Goal: Find specific page/section: Find specific page/section

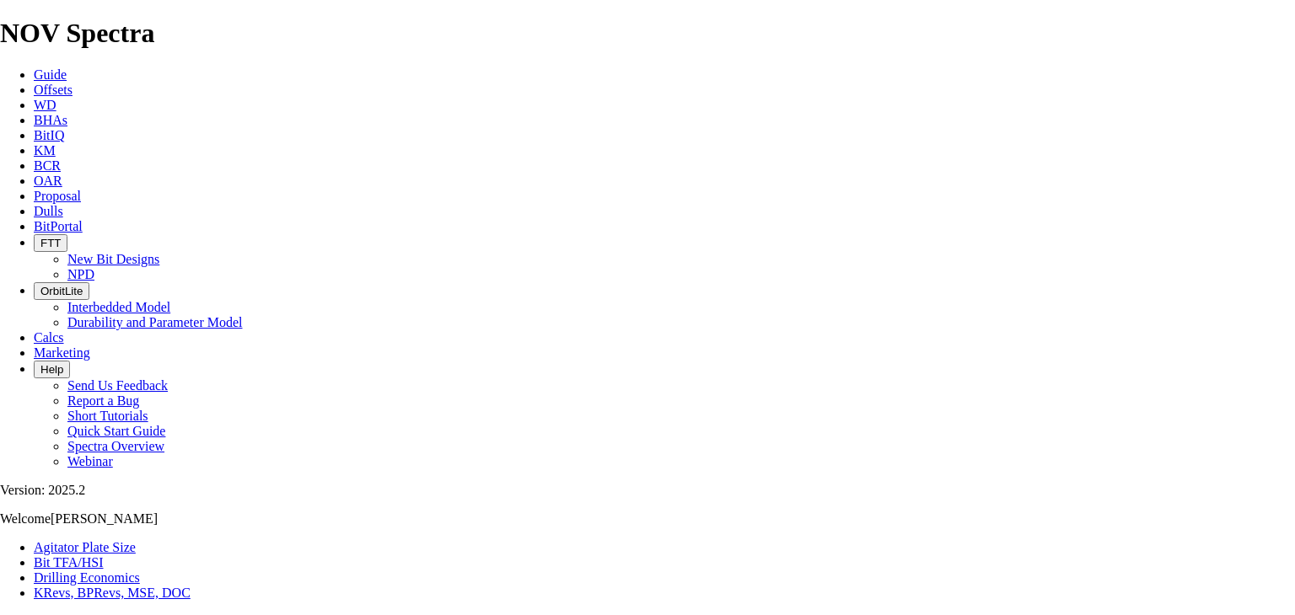
select select "number:14"
select select "number:13"
click at [64, 128] on span "BitIQ" at bounding box center [49, 135] width 30 height 14
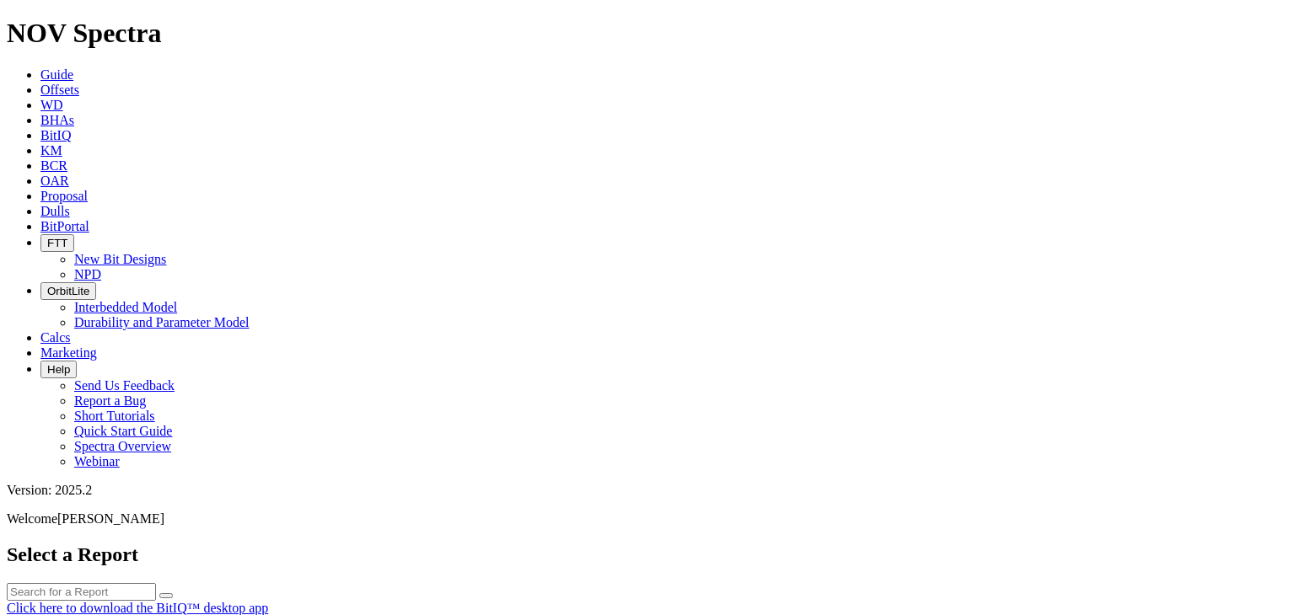
click at [156, 583] on input "text" at bounding box center [81, 592] width 149 height 18
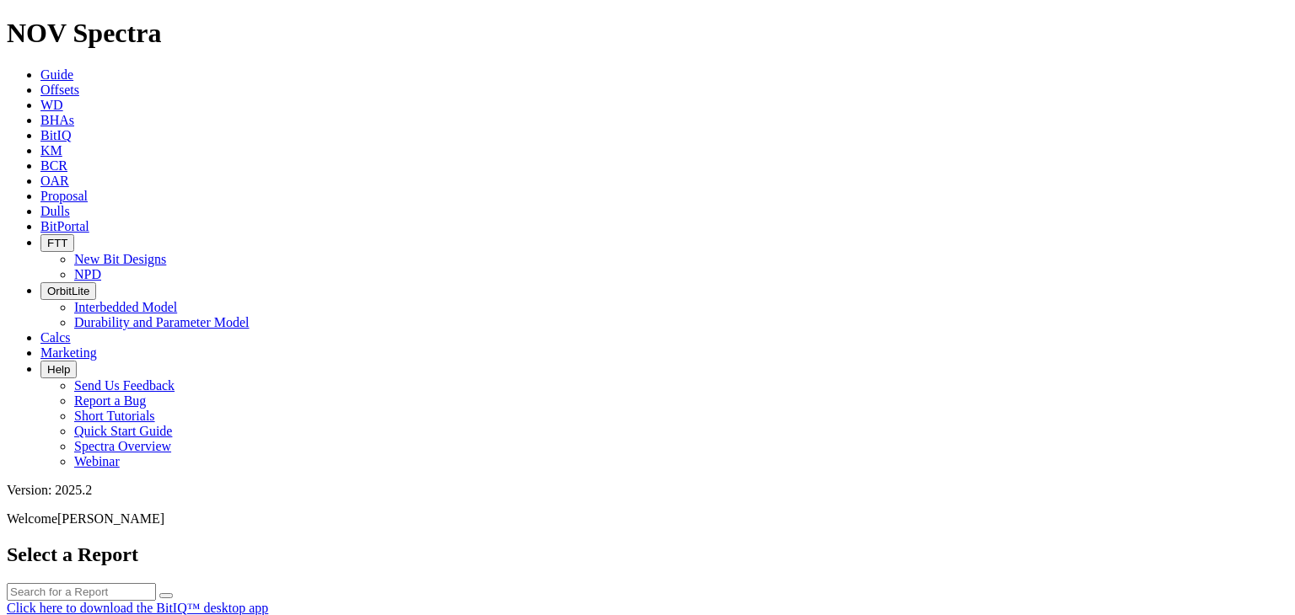
click at [156, 583] on input "text" at bounding box center [81, 592] width 149 height 18
paste input "18620091"
click at [166, 596] on icon "submit" at bounding box center [166, 596] width 0 height 0
click at [156, 583] on input "18620091" at bounding box center [81, 592] width 149 height 18
type input "1"
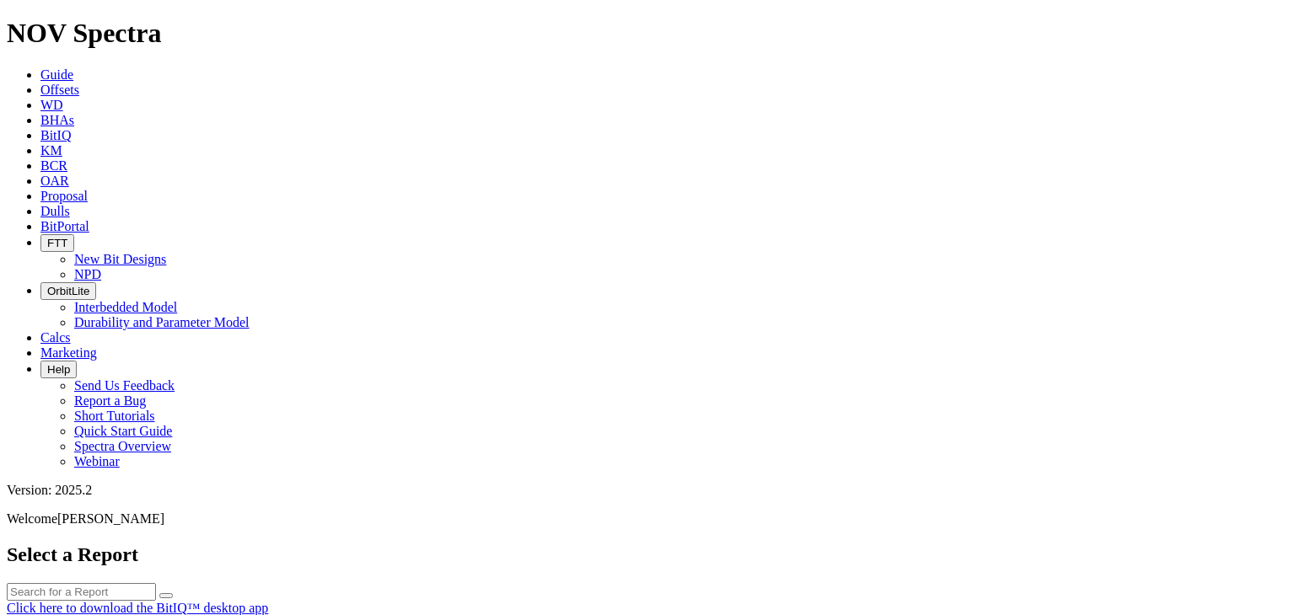
click at [173, 594] on button "submit" at bounding box center [165, 596] width 13 height 5
click at [156, 583] on input "text" at bounding box center [81, 592] width 149 height 18
type input "8.5"
click at [159, 594] on button "submit" at bounding box center [165, 596] width 13 height 5
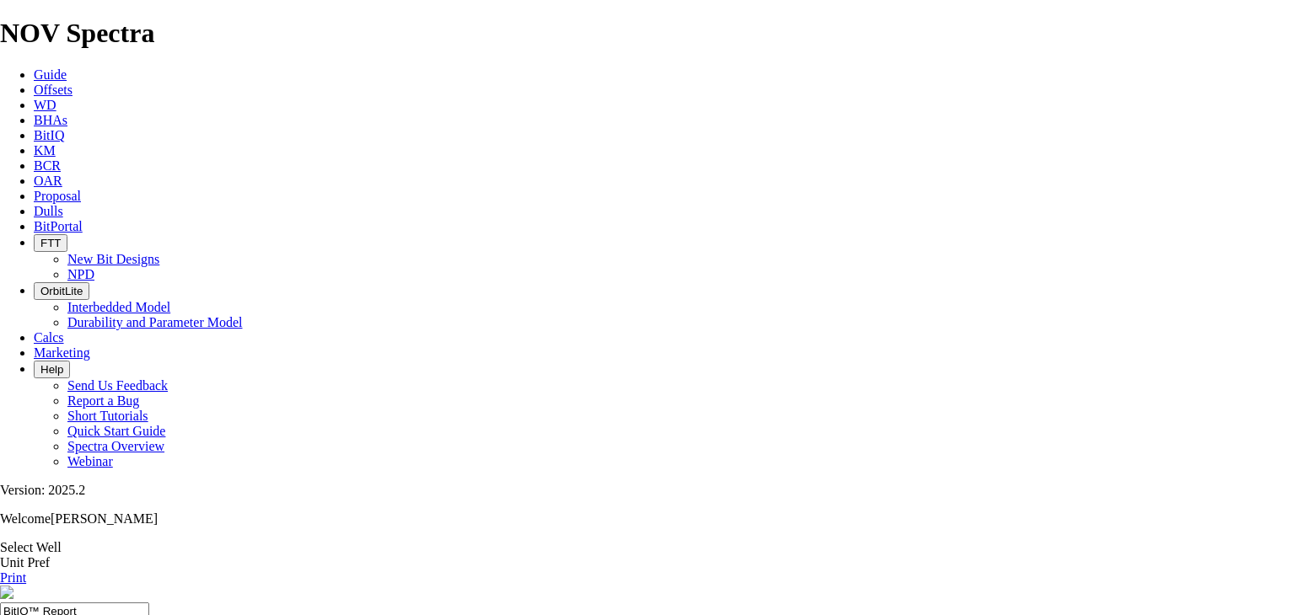
click at [67, 67] on span "Guide" at bounding box center [50, 74] width 33 height 14
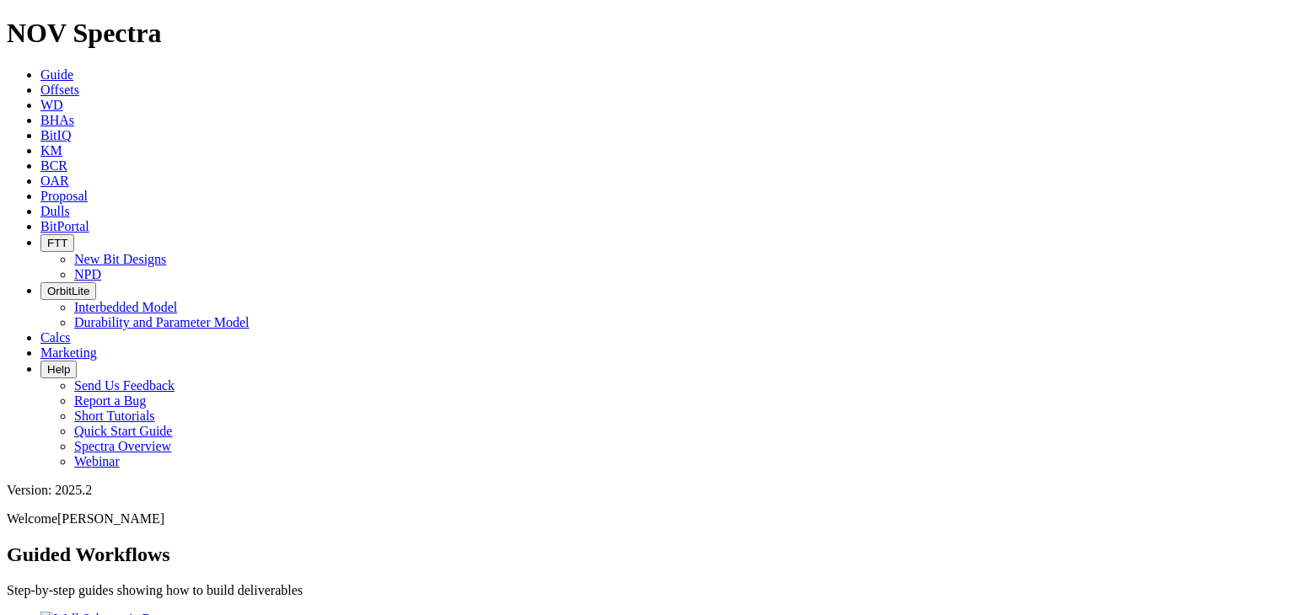
click at [40, 83] on icon at bounding box center [40, 90] width 0 height 14
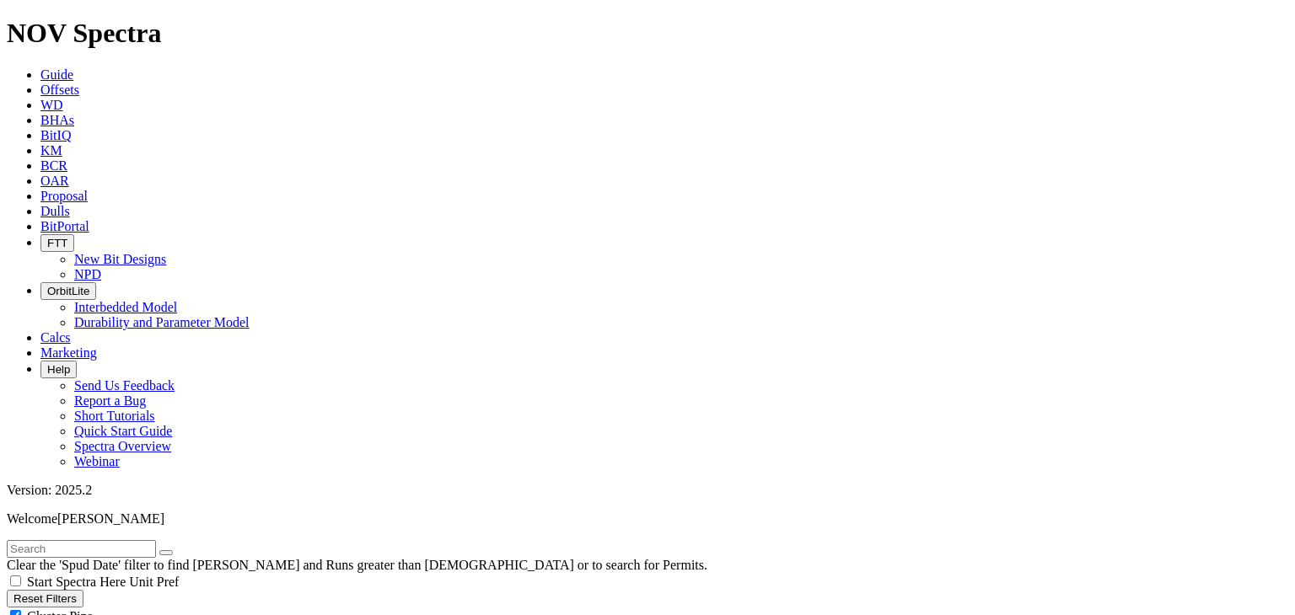
click at [47, 237] on icon "button" at bounding box center [47, 243] width 0 height 13
click at [166, 252] on link "New Bit Designs" at bounding box center [120, 259] width 92 height 14
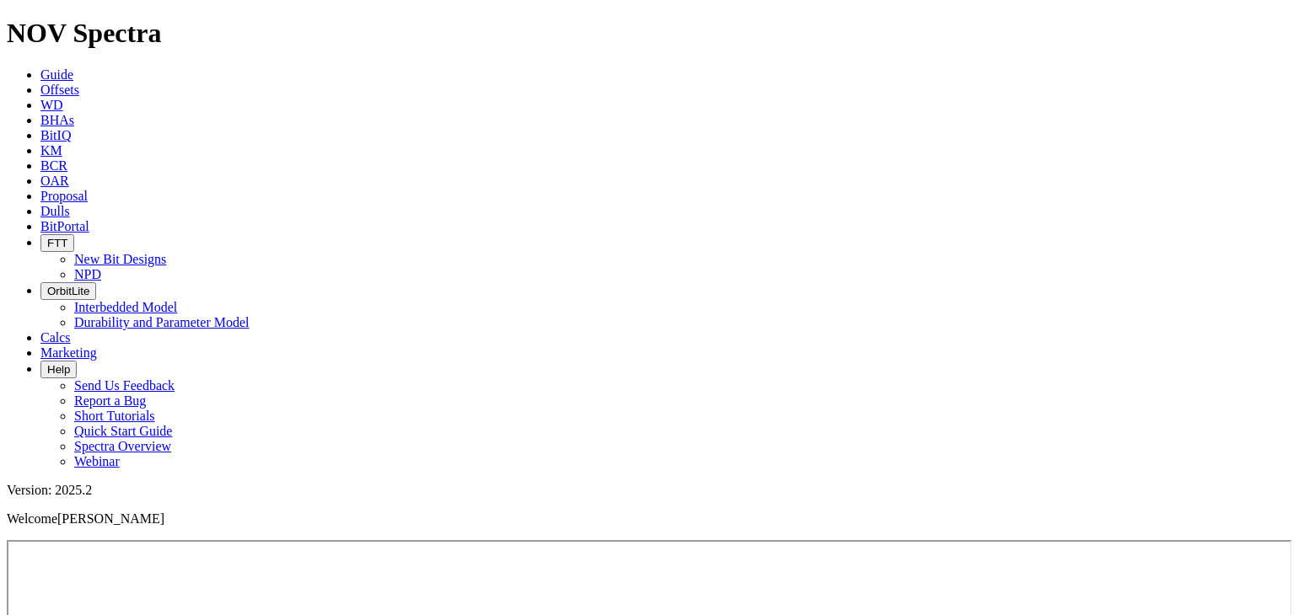
click at [47, 285] on icon "button" at bounding box center [47, 291] width 0 height 13
click at [71, 331] on span "Calcs" at bounding box center [55, 338] width 30 height 14
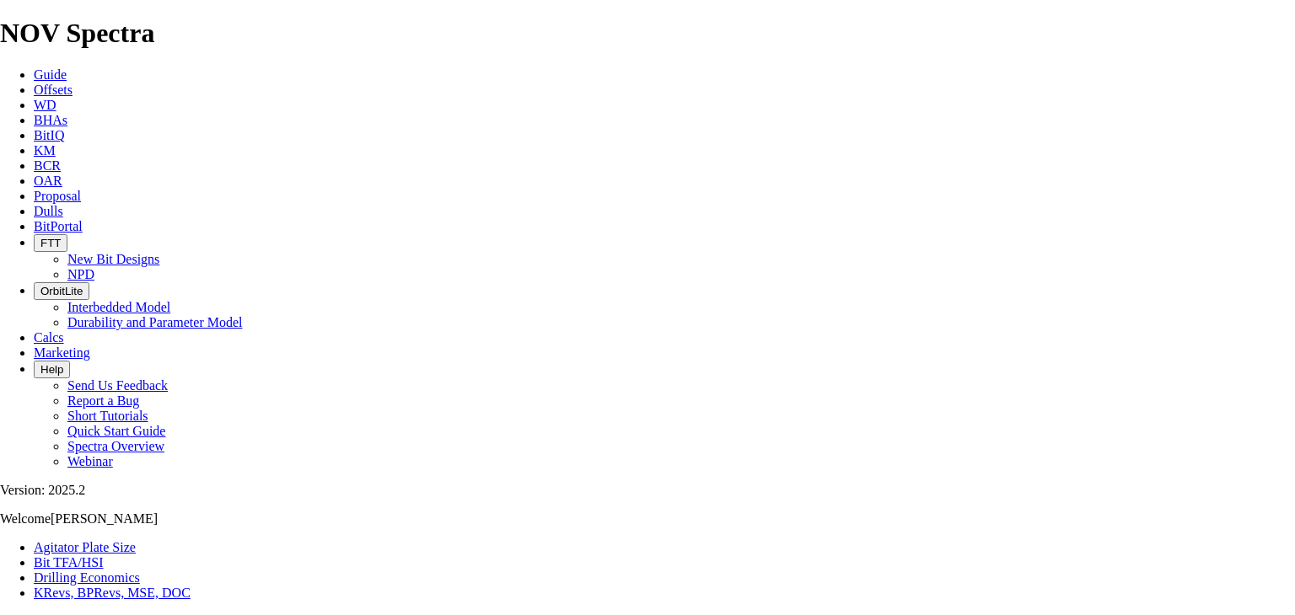
click at [90, 346] on span "Marketing" at bounding box center [62, 353] width 56 height 14
click at [83, 219] on span "BitPortal" at bounding box center [58, 226] width 49 height 14
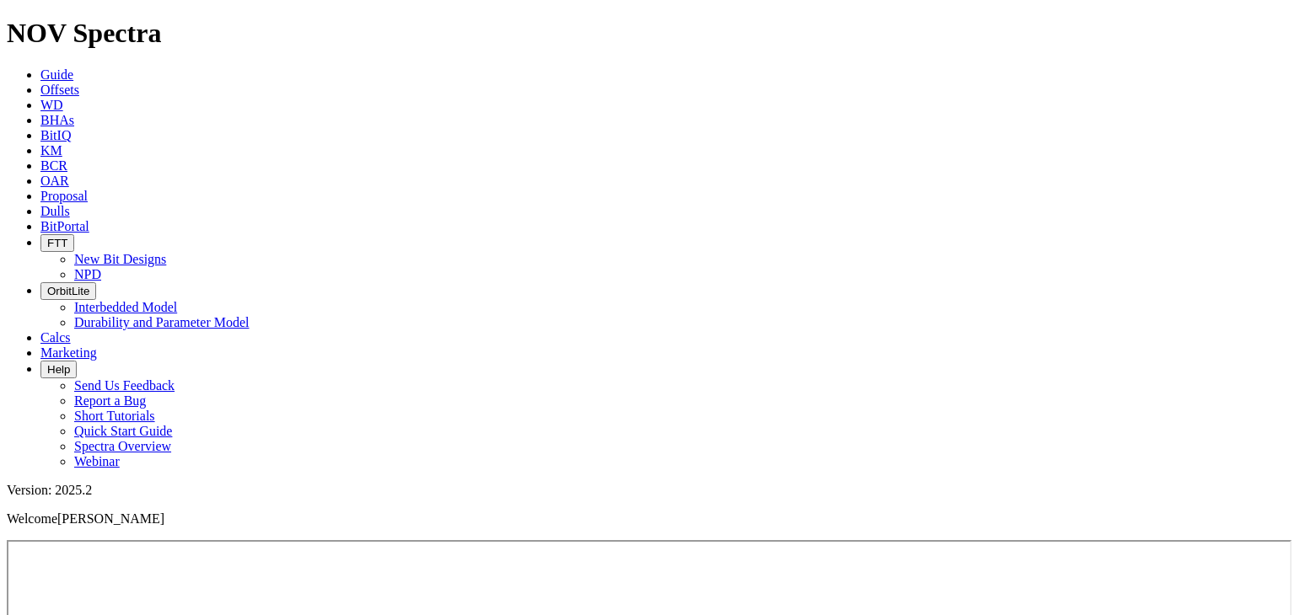
click at [69, 174] on span "OAR" at bounding box center [54, 181] width 29 height 14
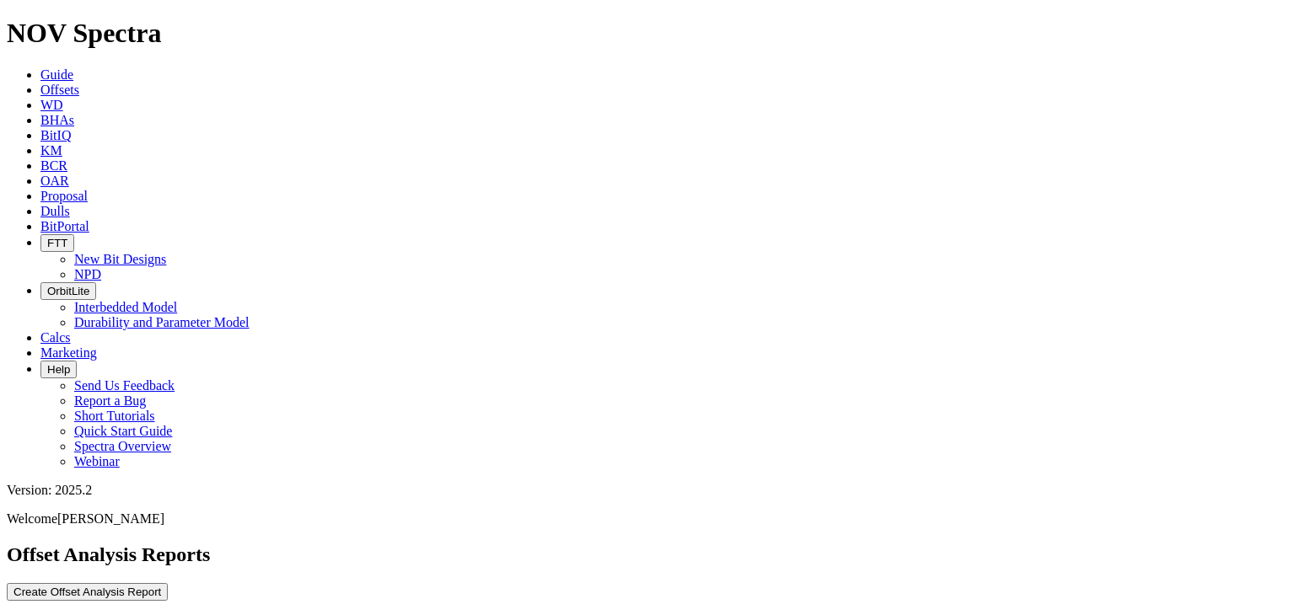
click at [40, 159] on icon at bounding box center [40, 166] width 0 height 14
